Goal: Task Accomplishment & Management: Complete application form

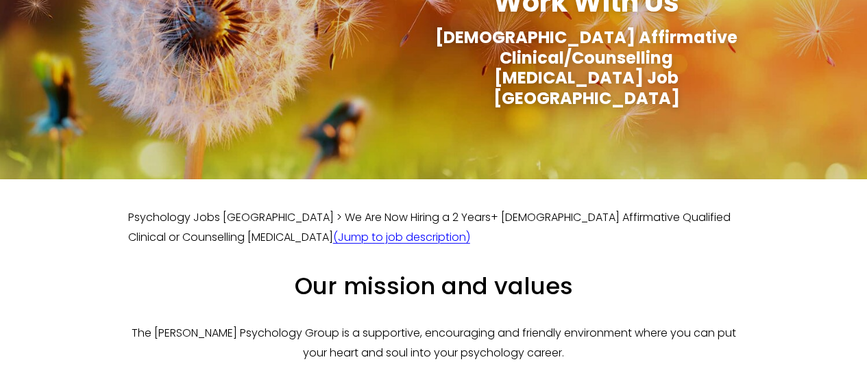
scroll to position [137, 0]
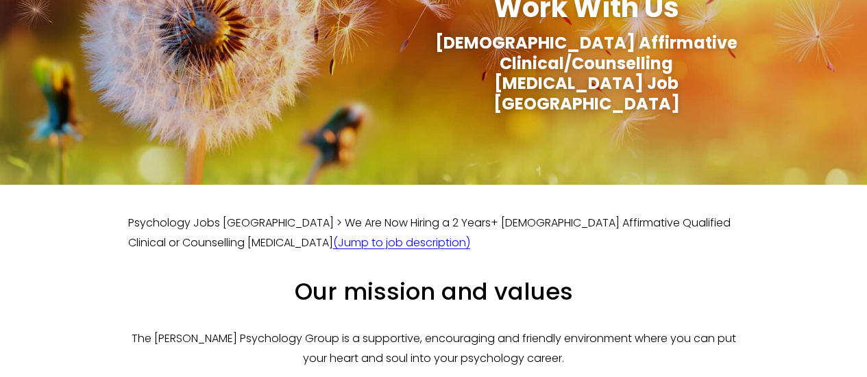
click at [333, 235] on link "(Jump to job description)" at bounding box center [401, 243] width 137 height 16
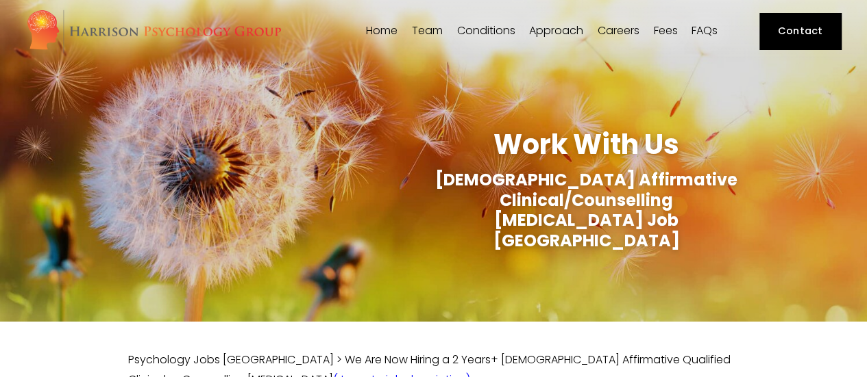
click at [604, 29] on link "Careers" at bounding box center [618, 31] width 42 height 13
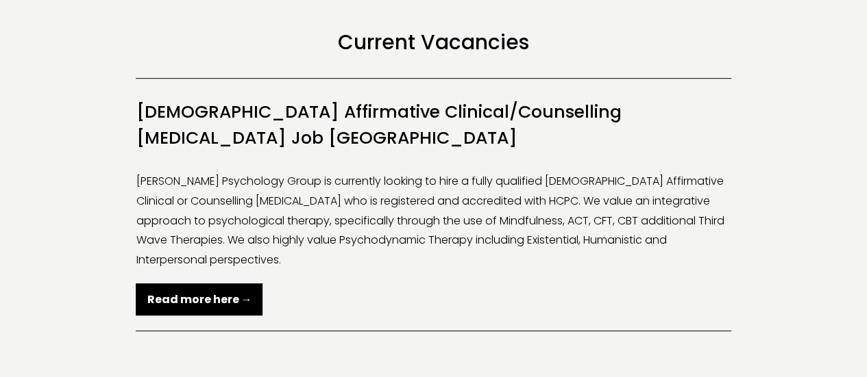
scroll to position [274, 0]
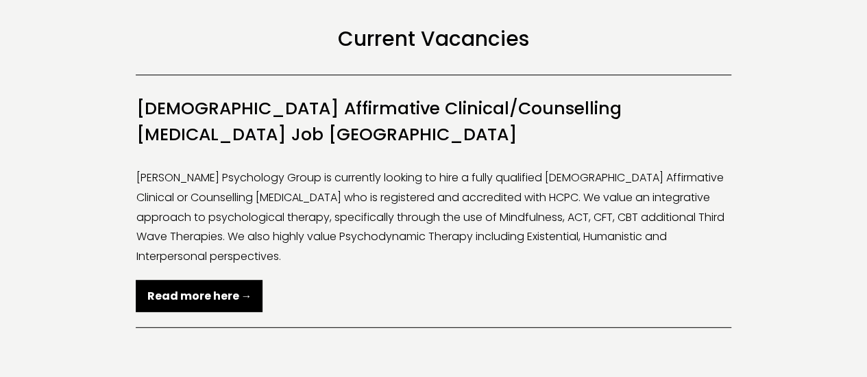
click at [228, 280] on link "Read more here →" at bounding box center [199, 296] width 127 height 32
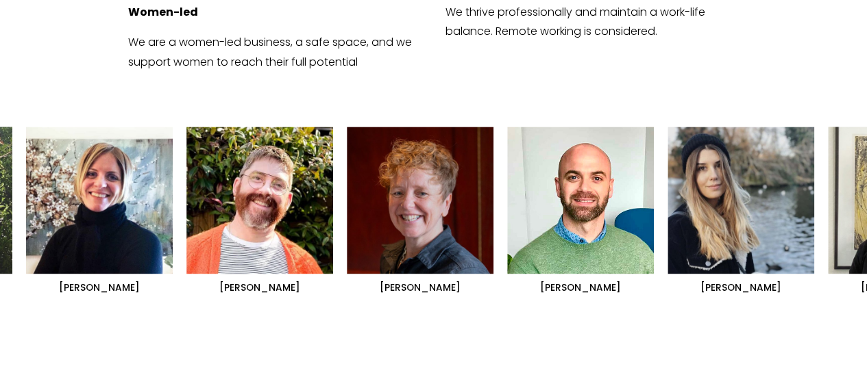
scroll to position [891, 0]
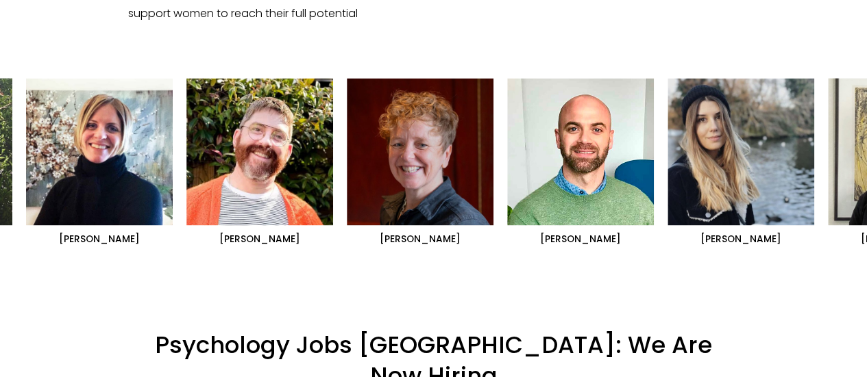
click at [114, 98] on ul "[PERSON_NAME] [PERSON_NAME] [PERSON_NAME]" at bounding box center [433, 162] width 815 height 168
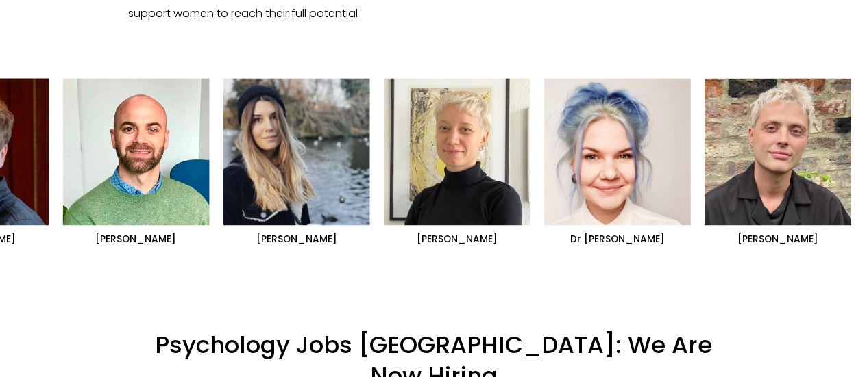
drag, startPoint x: 770, startPoint y: 113, endPoint x: 362, endPoint y: 119, distance: 407.7
click at [362, 119] on ul "[PERSON_NAME] [PERSON_NAME] [PERSON_NAME]" at bounding box center [433, 162] width 815 height 168
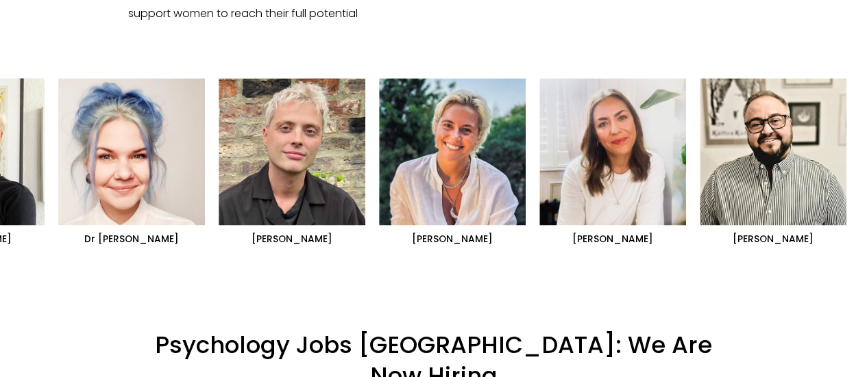
drag, startPoint x: 712, startPoint y: 143, endPoint x: 297, endPoint y: 153, distance: 414.6
click at [297, 153] on ul "[PERSON_NAME] [PERSON_NAME] [PERSON_NAME]" at bounding box center [433, 162] width 815 height 168
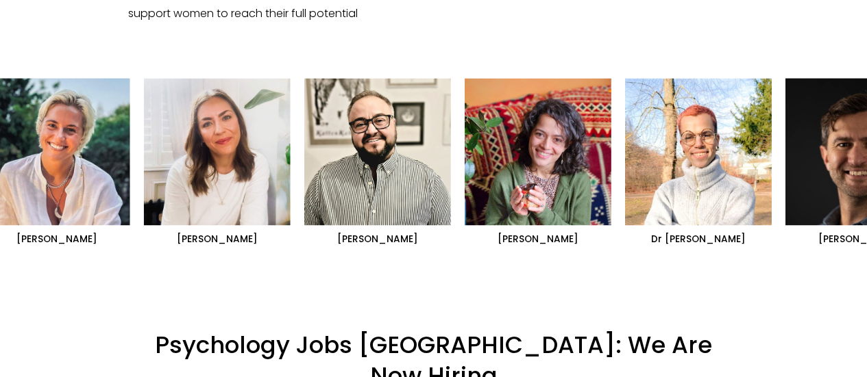
drag, startPoint x: 708, startPoint y: 140, endPoint x: 376, endPoint y: 140, distance: 332.3
click at [376, 140] on ul "[PERSON_NAME] [PERSON_NAME] [PERSON_NAME]" at bounding box center [433, 162] width 815 height 168
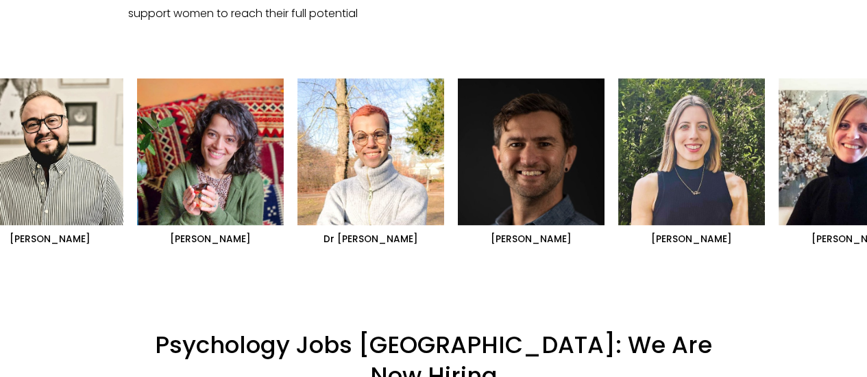
drag, startPoint x: 519, startPoint y: 140, endPoint x: 325, endPoint y: 138, distance: 194.6
click at [325, 138] on ul "[PERSON_NAME] [PERSON_NAME] [PERSON_NAME]" at bounding box center [433, 162] width 815 height 168
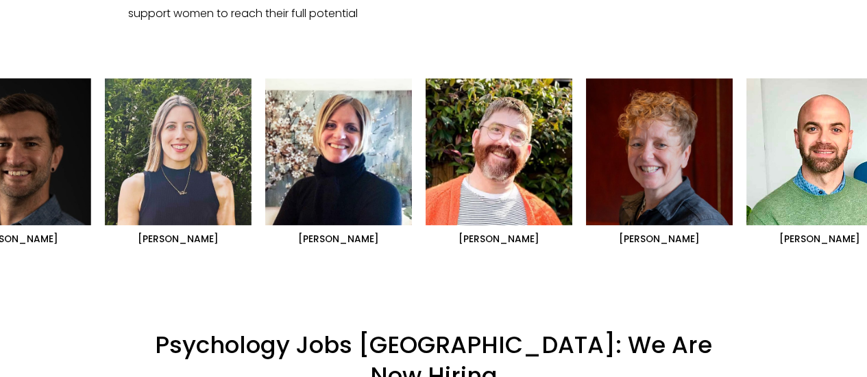
drag, startPoint x: 628, startPoint y: 116, endPoint x: 260, endPoint y: 116, distance: 368.6
click at [260, 116] on ul "[PERSON_NAME] [PERSON_NAME] [PERSON_NAME]" at bounding box center [433, 162] width 815 height 168
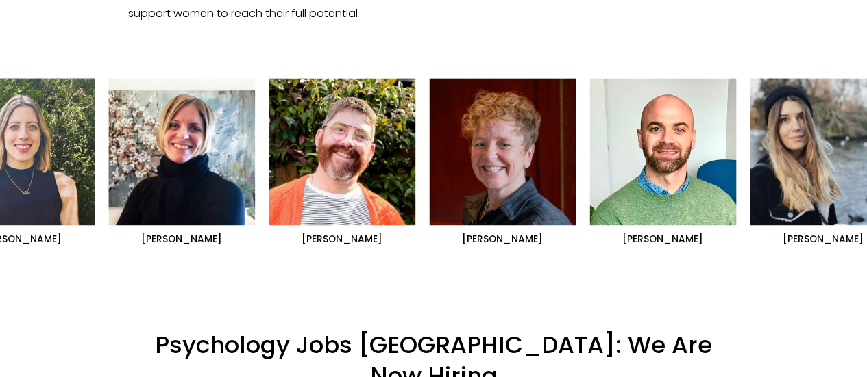
drag, startPoint x: 437, startPoint y: 141, endPoint x: 230, endPoint y: 139, distance: 206.9
click at [230, 139] on ul "[PERSON_NAME] [PERSON_NAME] [PERSON_NAME]" at bounding box center [433, 162] width 815 height 168
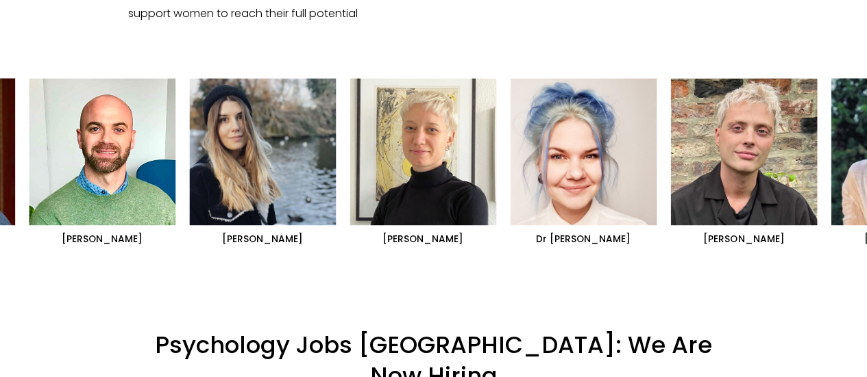
drag, startPoint x: 560, startPoint y: 139, endPoint x: 270, endPoint y: 139, distance: 290.5
click at [270, 139] on ul "[PERSON_NAME] [PERSON_NAME] [PERSON_NAME]" at bounding box center [433, 162] width 815 height 168
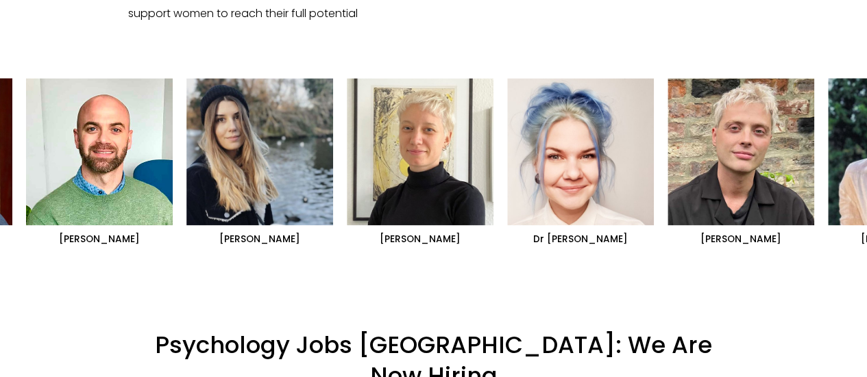
click at [273, 193] on ul "[PERSON_NAME] [PERSON_NAME] [PERSON_NAME]" at bounding box center [433, 162] width 815 height 168
click at [286, 140] on ul "[PERSON_NAME] [PERSON_NAME] [PERSON_NAME]" at bounding box center [433, 162] width 815 height 168
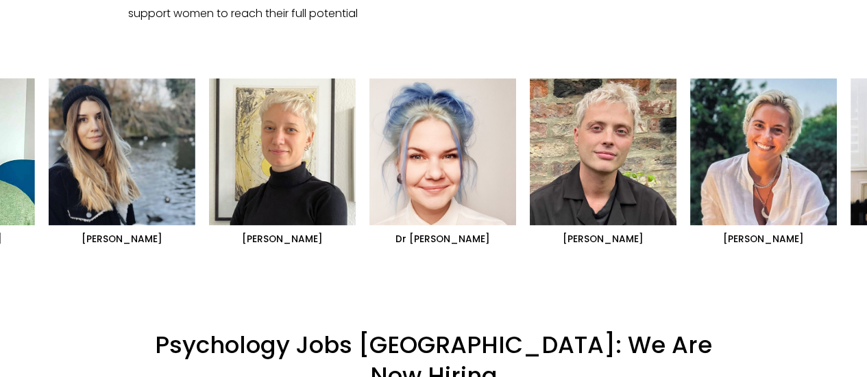
drag, startPoint x: 671, startPoint y: 146, endPoint x: 311, endPoint y: 140, distance: 360.4
click at [311, 140] on ul "[PERSON_NAME] [PERSON_NAME] [PERSON_NAME]" at bounding box center [433, 162] width 815 height 168
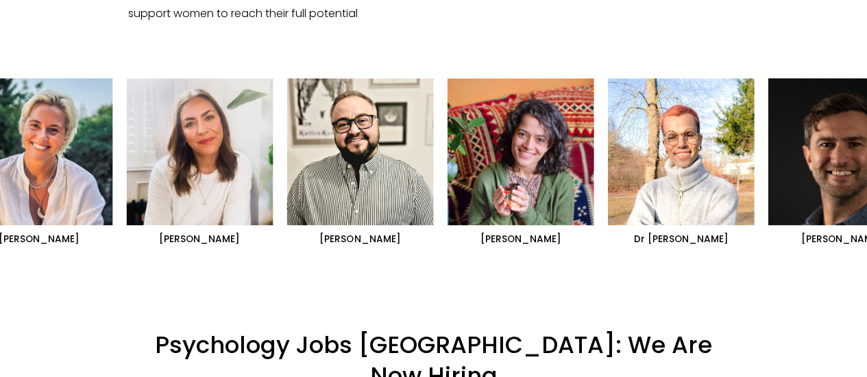
drag, startPoint x: 707, startPoint y: 125, endPoint x: 359, endPoint y: 123, distance: 348.0
click at [359, 123] on ul "[PERSON_NAME] [PERSON_NAME] [PERSON_NAME]" at bounding box center [433, 162] width 815 height 168
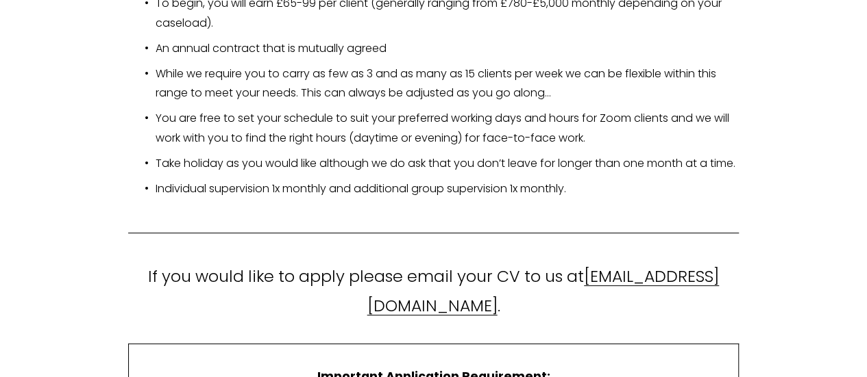
scroll to position [2672, 0]
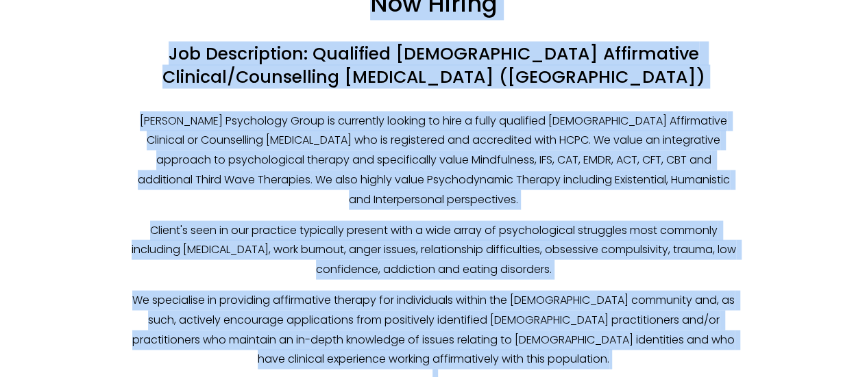
scroll to position [1200, 0]
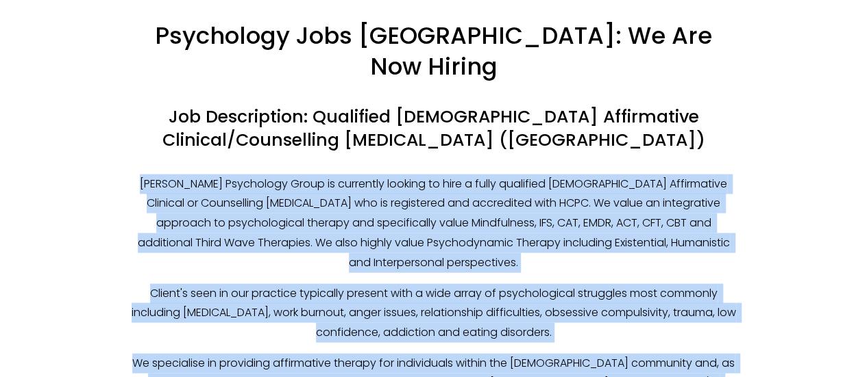
drag, startPoint x: 484, startPoint y: 297, endPoint x: 129, endPoint y: 103, distance: 404.4
copy div "[PERSON_NAME] Psychology Group is currently looking to hire a fully qualified […"
